Goal: Task Accomplishment & Management: Use online tool/utility

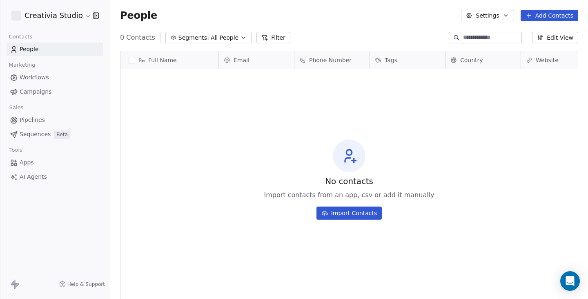
scroll to position [257, 472]
click at [60, 15] on html "Creativia Studio Contacts People Marketing Workflows Campaigns Sales Pipelines …" at bounding box center [294, 149] width 588 height 299
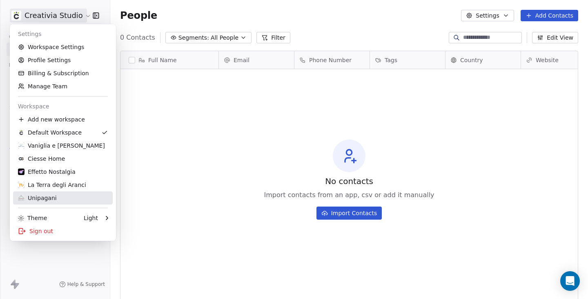
click at [61, 196] on div "Unipagani" at bounding box center [63, 198] width 90 height 8
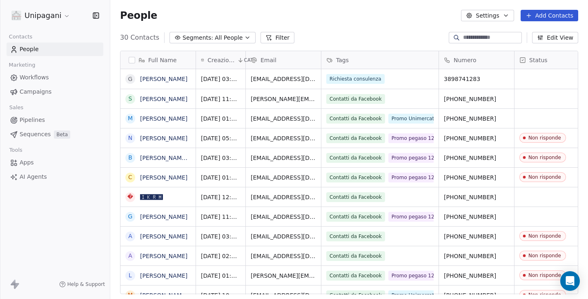
scroll to position [257, 472]
click at [43, 161] on link "Apps" at bounding box center [55, 162] width 97 height 13
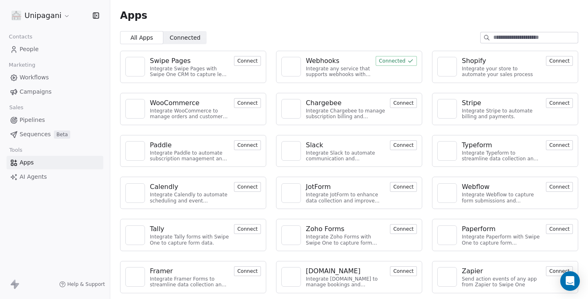
click at [341, 60] on div "Webhooks" at bounding box center [338, 61] width 65 height 10
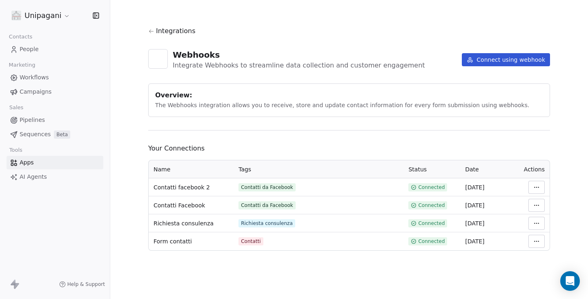
click at [502, 49] on div "Integrations Webhooks Integrate Webhooks to streamline data collection and cust…" at bounding box center [349, 138] width 402 height 224
click at [503, 57] on button "Connect using webhook" at bounding box center [506, 59] width 88 height 13
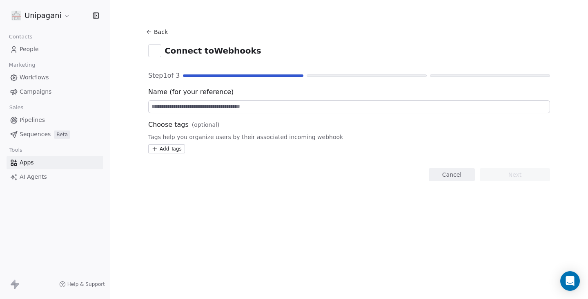
click at [194, 104] on input at bounding box center [349, 106] width 401 height 12
type input "**********"
click at [168, 150] on html "**********" at bounding box center [294, 149] width 588 height 299
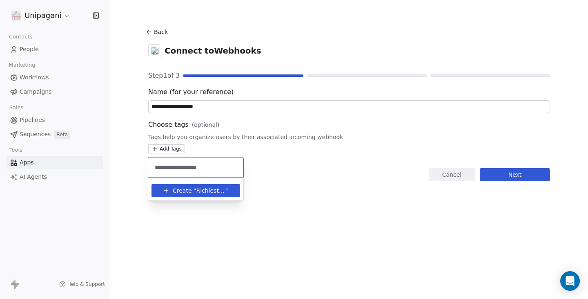
type input "**********"
click at [208, 188] on span "Richiesta iscrizione" at bounding box center [211, 190] width 30 height 9
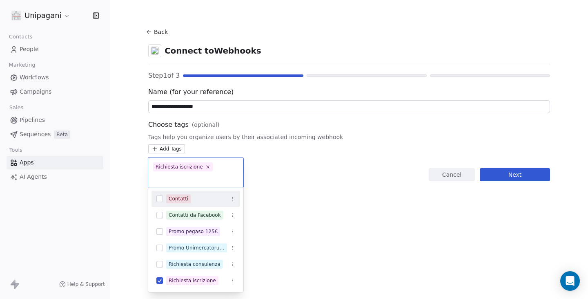
click at [287, 178] on html "**********" at bounding box center [294, 149] width 588 height 299
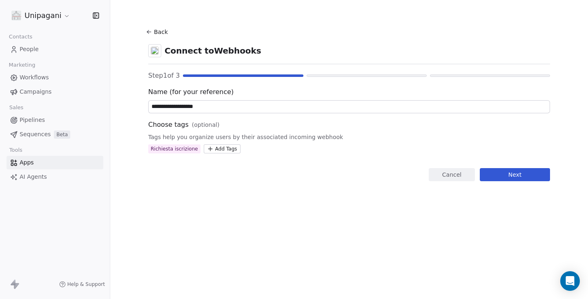
click at [185, 149] on div "Richiesta iscrizione" at bounding box center [174, 148] width 47 height 7
click at [489, 173] on button "Next" at bounding box center [515, 174] width 70 height 13
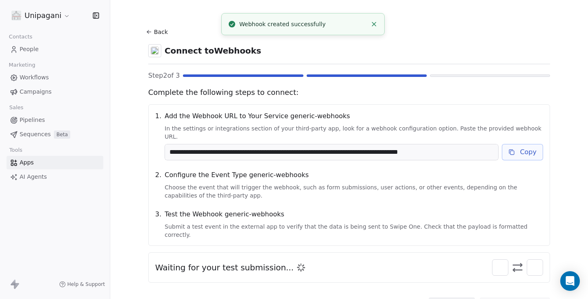
click at [522, 147] on button "Copy" at bounding box center [522, 152] width 41 height 16
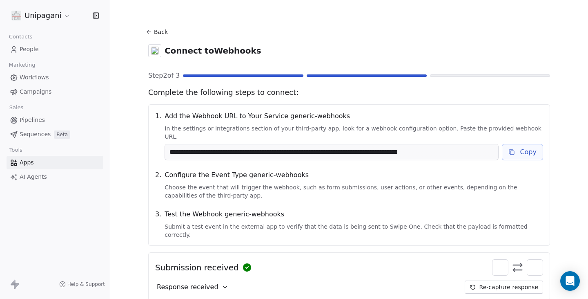
scroll to position [39, 0]
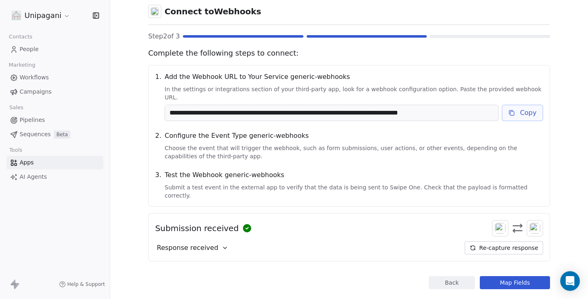
click at [205, 243] on span "Response received" at bounding box center [188, 248] width 62 height 10
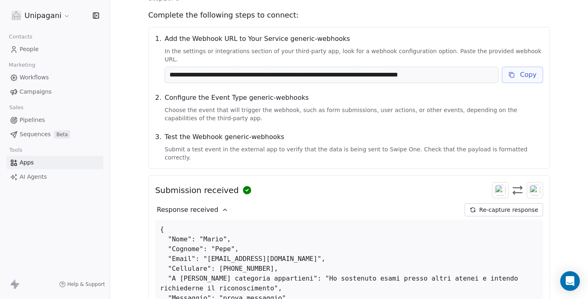
scroll to position [203, 0]
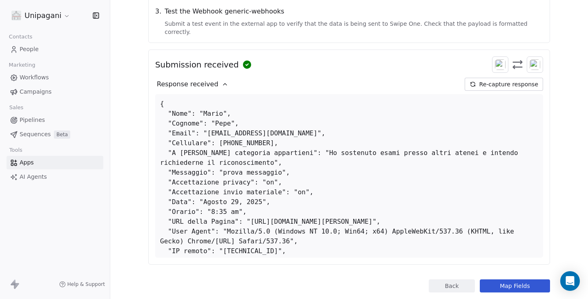
click at [504, 279] on button "Map Fields" at bounding box center [515, 285] width 70 height 13
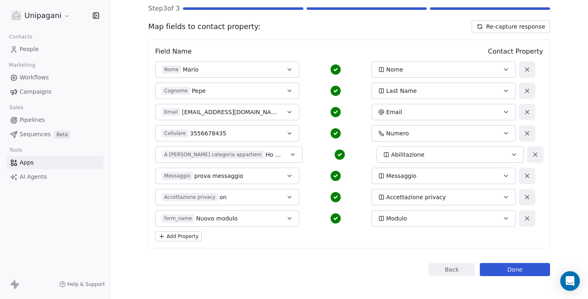
scroll to position [70, 0]
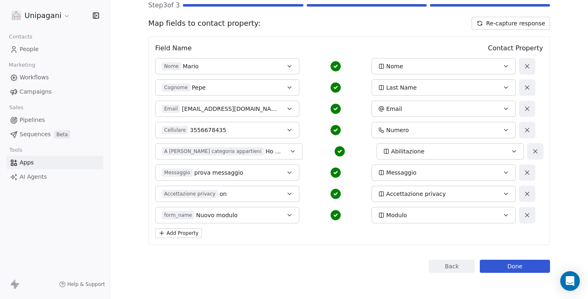
click at [403, 150] on span "Abilitazione" at bounding box center [407, 151] width 33 height 8
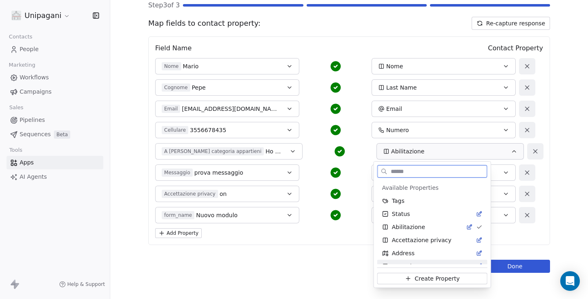
click at [409, 278] on button "Create Property" at bounding box center [432, 277] width 110 height 11
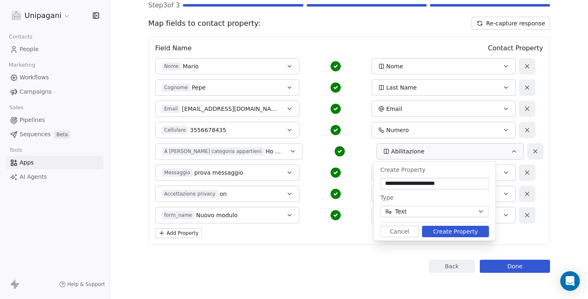
drag, startPoint x: 408, startPoint y: 185, endPoint x: 414, endPoint y: 192, distance: 9.0
click at [407, 185] on input "**********" at bounding box center [434, 183] width 105 height 8
type input "**********"
click at [451, 230] on button "Create Property" at bounding box center [455, 230] width 67 height 11
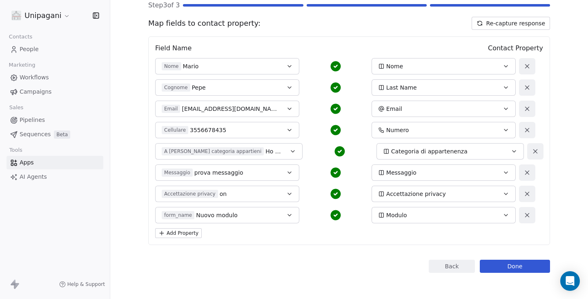
click at [188, 232] on button "Add Property" at bounding box center [178, 233] width 47 height 10
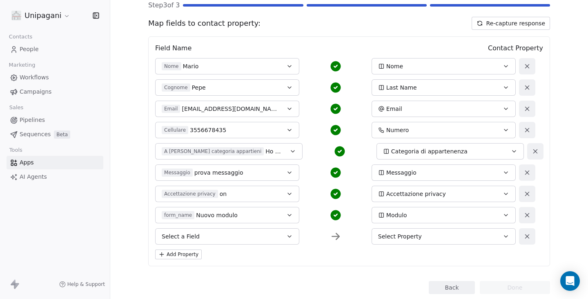
click at [217, 236] on button "Select a Field" at bounding box center [227, 236] width 144 height 16
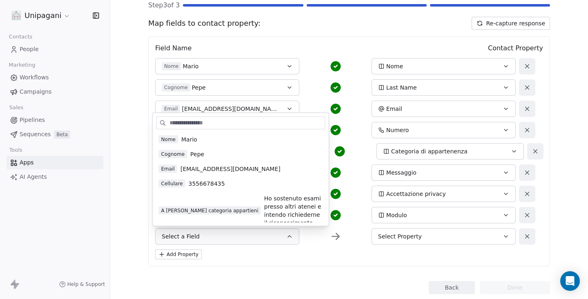
scroll to position [41, 0]
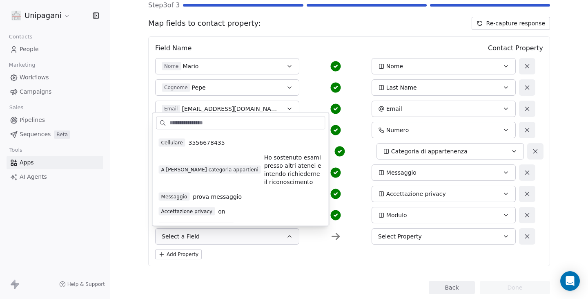
click at [143, 204] on section "Back Connect to Webhooks Step 3 of 3 Map fields to contact property: Re-capture…" at bounding box center [349, 125] width 441 height 390
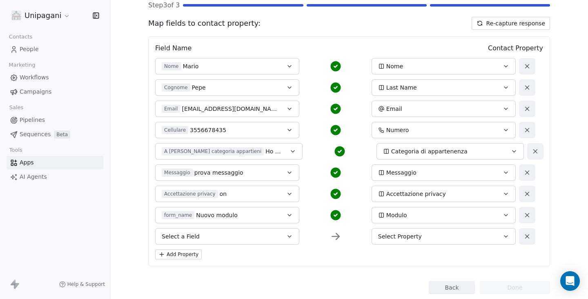
click at [220, 235] on button "Select a Field" at bounding box center [227, 236] width 144 height 16
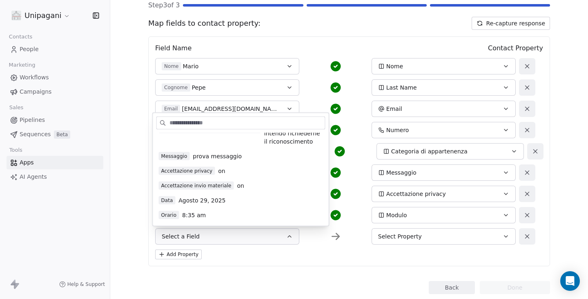
scroll to position [82, 0]
click at [211, 181] on span "Accettazione invio materiale" at bounding box center [196, 185] width 75 height 8
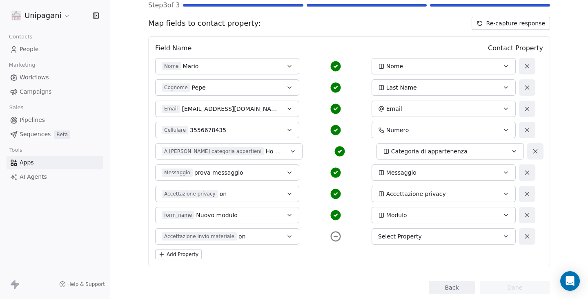
click at [389, 235] on span "Select Property" at bounding box center [400, 236] width 44 height 8
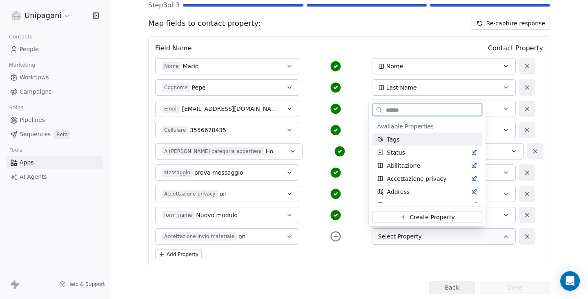
click at [406, 214] on button "Create Property" at bounding box center [428, 216] width 110 height 11
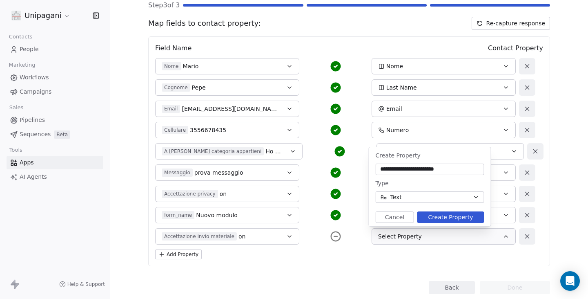
type input "**********"
click at [449, 217] on button "Create Property" at bounding box center [450, 216] width 67 height 11
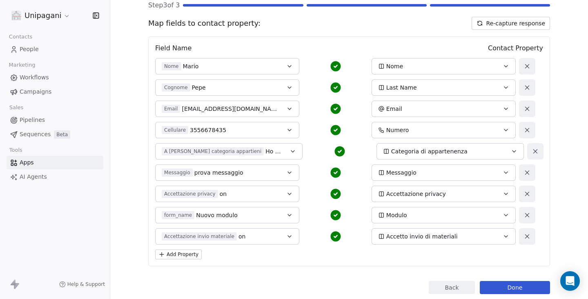
click at [182, 253] on button "Add Property" at bounding box center [178, 254] width 47 height 10
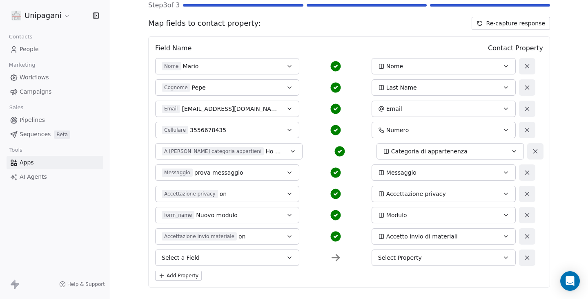
click at [203, 252] on button "Select a Field" at bounding box center [227, 257] width 144 height 16
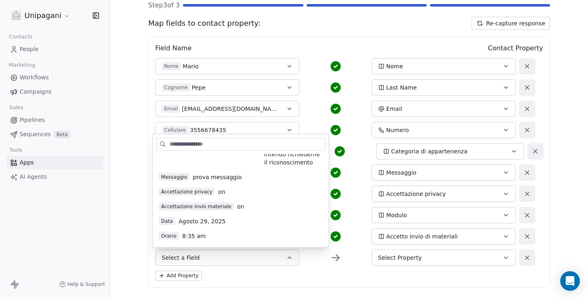
scroll to position [123, 0]
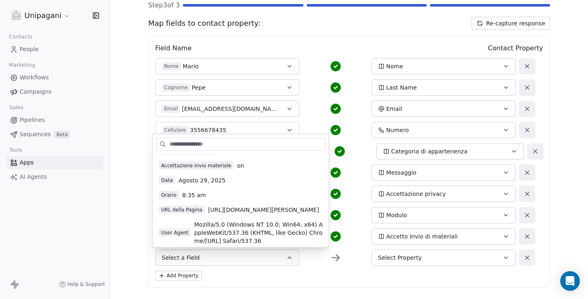
click at [208, 211] on span "[URL][DOMAIN_NAME][PERSON_NAME]" at bounding box center [263, 209] width 111 height 8
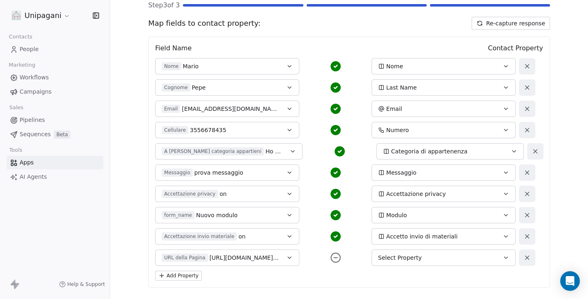
click at [413, 259] on span "Select Property" at bounding box center [400, 257] width 44 height 8
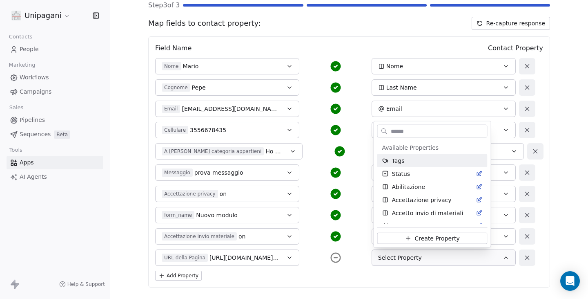
click at [431, 131] on input "text" at bounding box center [438, 131] width 98 height 12
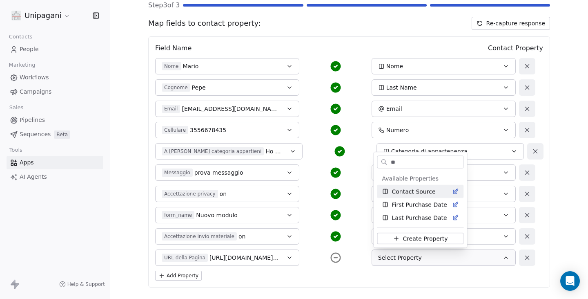
type input "*"
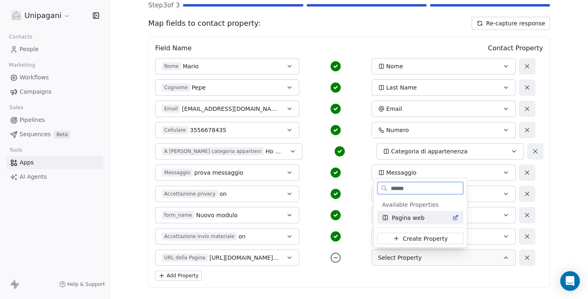
type input "******"
click at [415, 217] on span "Pagina web" at bounding box center [408, 217] width 33 height 8
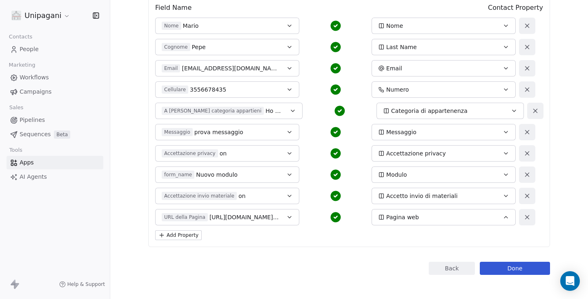
scroll to position [111, 0]
click at [177, 236] on button "Add Property" at bounding box center [178, 235] width 47 height 10
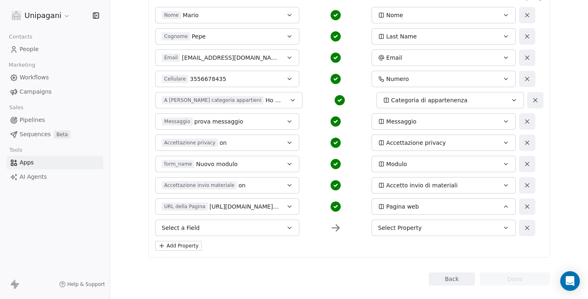
scroll to position [134, 0]
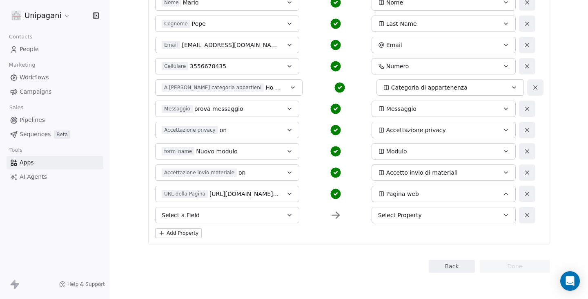
click at [241, 218] on button "Select a Field" at bounding box center [227, 215] width 144 height 16
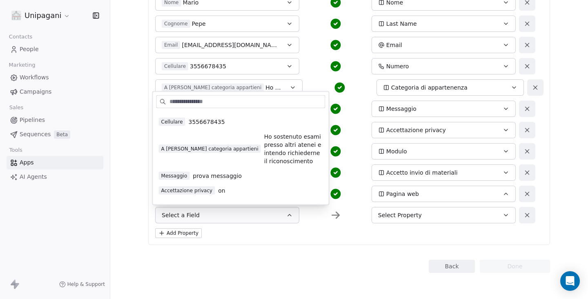
scroll to position [41, 0]
click at [136, 159] on section "Back Connect to Webhooks Step 3 of 3 Map fields to contact property: Re-capture…" at bounding box center [349, 82] width 441 height 433
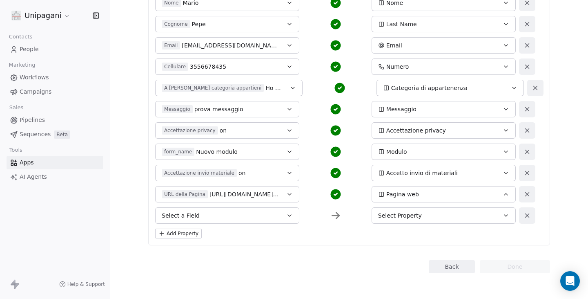
scroll to position [134, 0]
click at [292, 256] on div "Back Connect to Webhooks Step 3 of 3 Map fields to contact property: Re-capture…" at bounding box center [349, 82] width 402 height 380
click at [526, 219] on button at bounding box center [527, 215] width 16 height 16
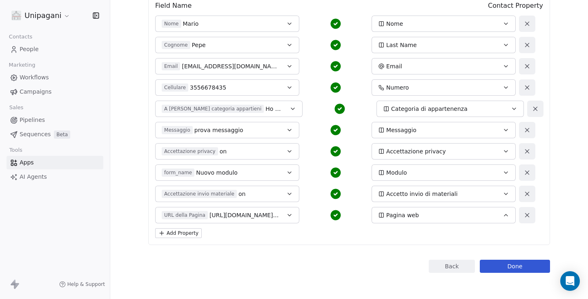
click at [518, 268] on button "Done" at bounding box center [515, 265] width 70 height 13
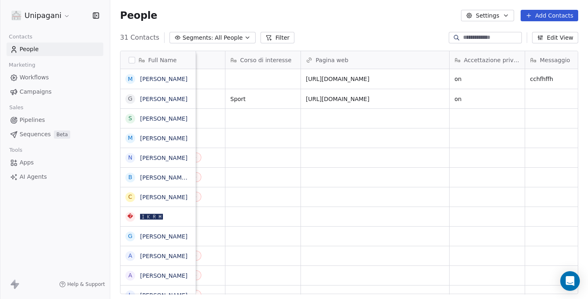
scroll to position [6, 413]
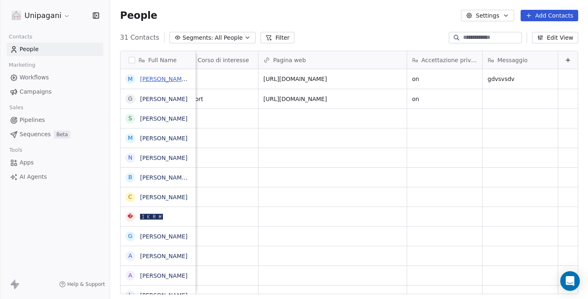
click at [163, 81] on link "Mario 3 Pepe 3" at bounding box center [177, 79] width 74 height 7
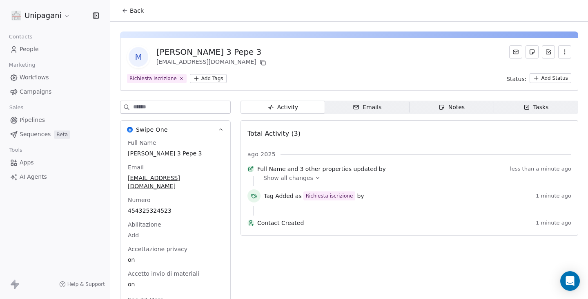
click at [316, 181] on div "Show all changes" at bounding box center [414, 178] width 302 height 8
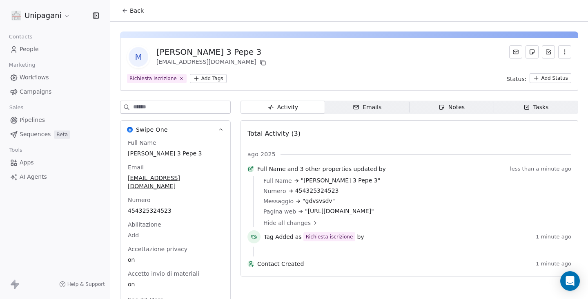
scroll to position [7, 0]
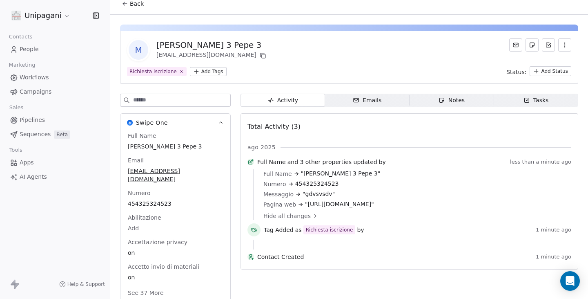
click at [307, 220] on div "Hide all changes" at bounding box center [414, 216] width 302 height 8
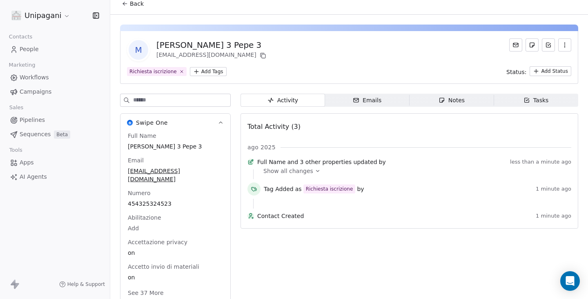
click at [306, 175] on span "Show all changes" at bounding box center [288, 171] width 50 height 8
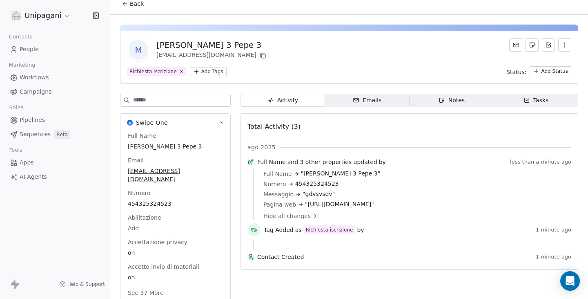
click at [149, 288] on button "See 37 More" at bounding box center [146, 292] width 46 height 15
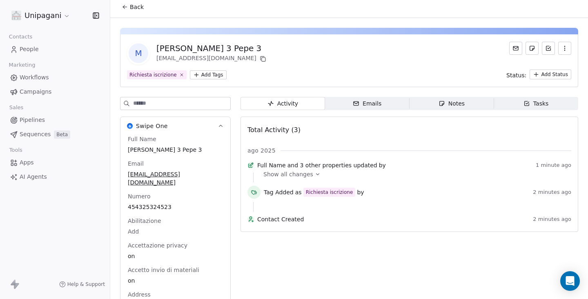
scroll to position [0, 0]
